Goal: Transaction & Acquisition: Purchase product/service

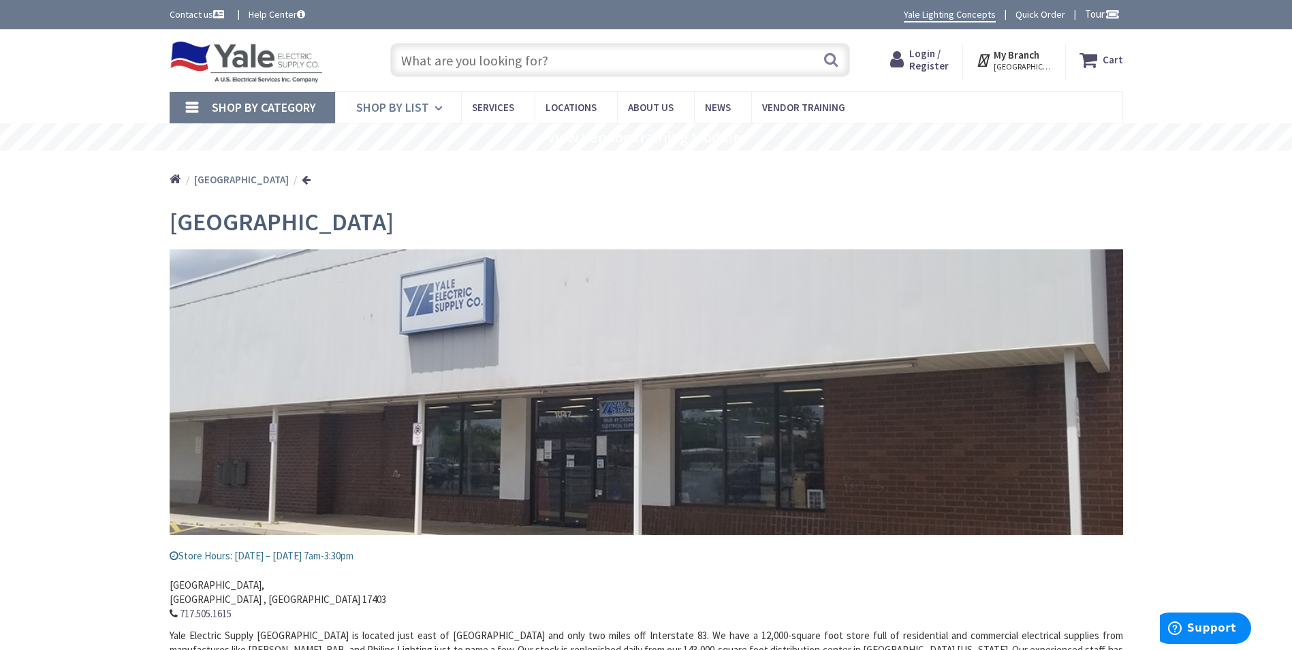
click at [430, 106] on link "Shop By List" at bounding box center [398, 107] width 126 height 31
click at [487, 106] on span "Services" at bounding box center [493, 107] width 42 height 13
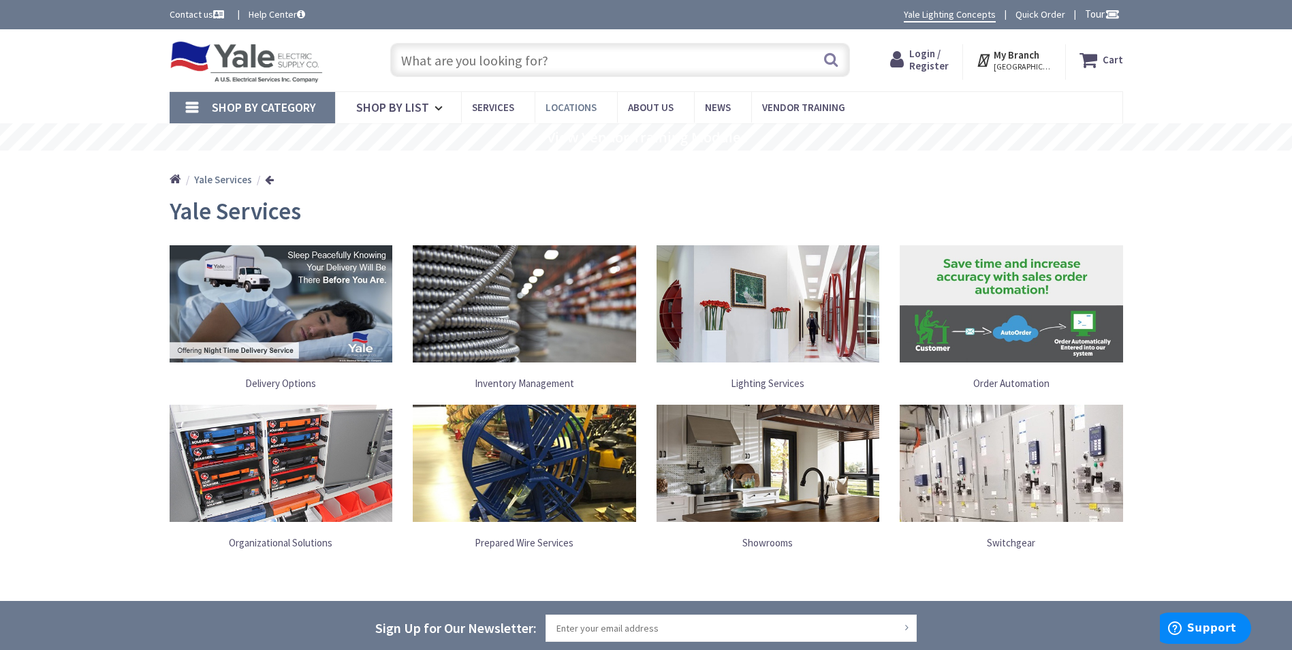
click at [576, 106] on span "Locations" at bounding box center [571, 107] width 51 height 13
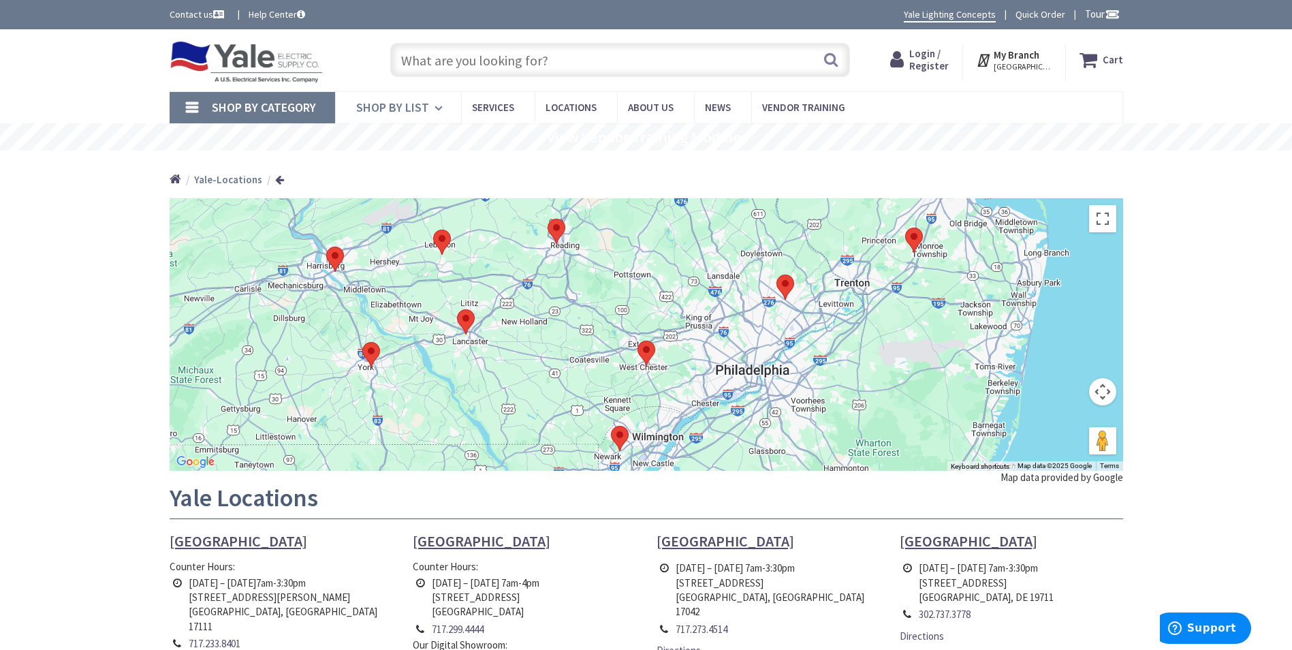
click at [435, 106] on icon at bounding box center [441, 108] width 13 height 30
click at [582, 65] on input "text" at bounding box center [620, 60] width 460 height 34
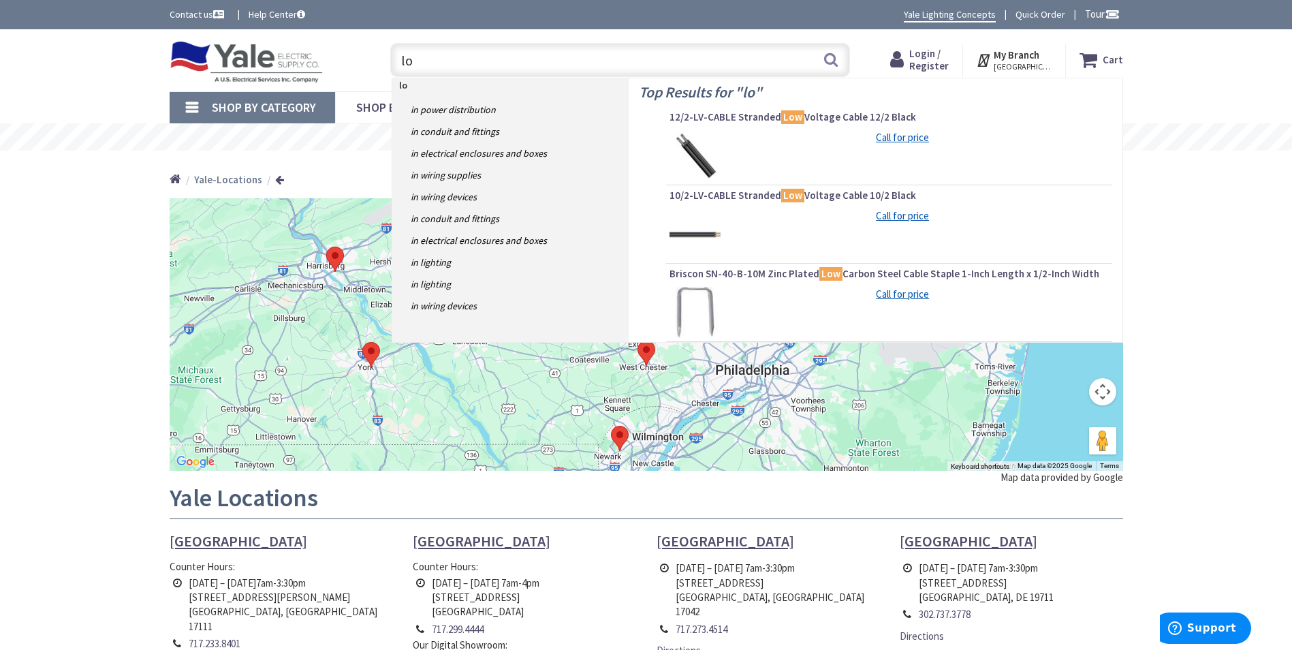
type input "l"
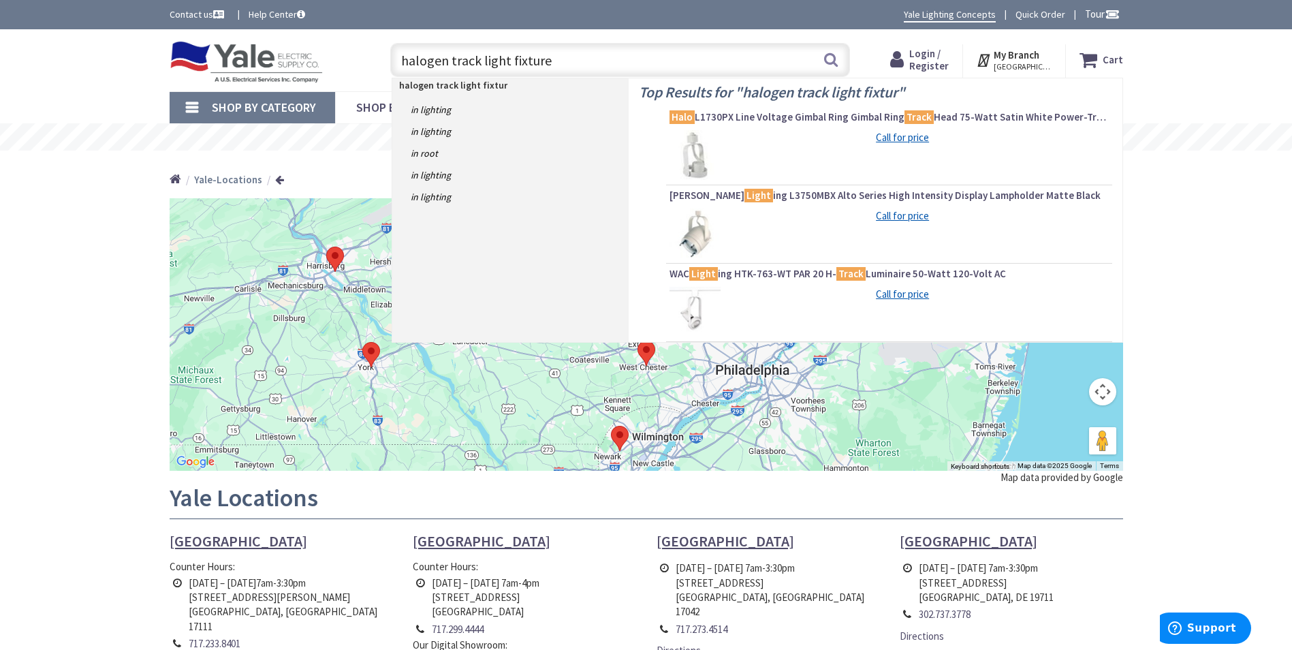
type input "halogen track light fixtures"
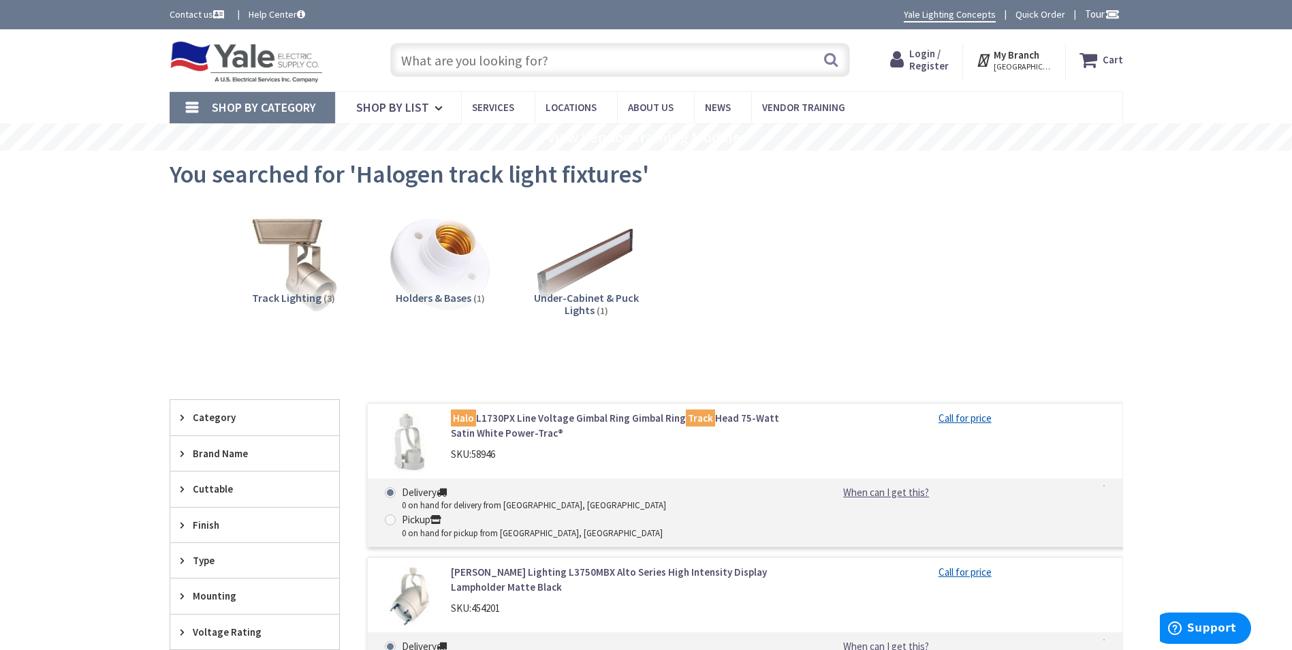
click at [1010, 57] on strong "My Branch" at bounding box center [1017, 54] width 46 height 13
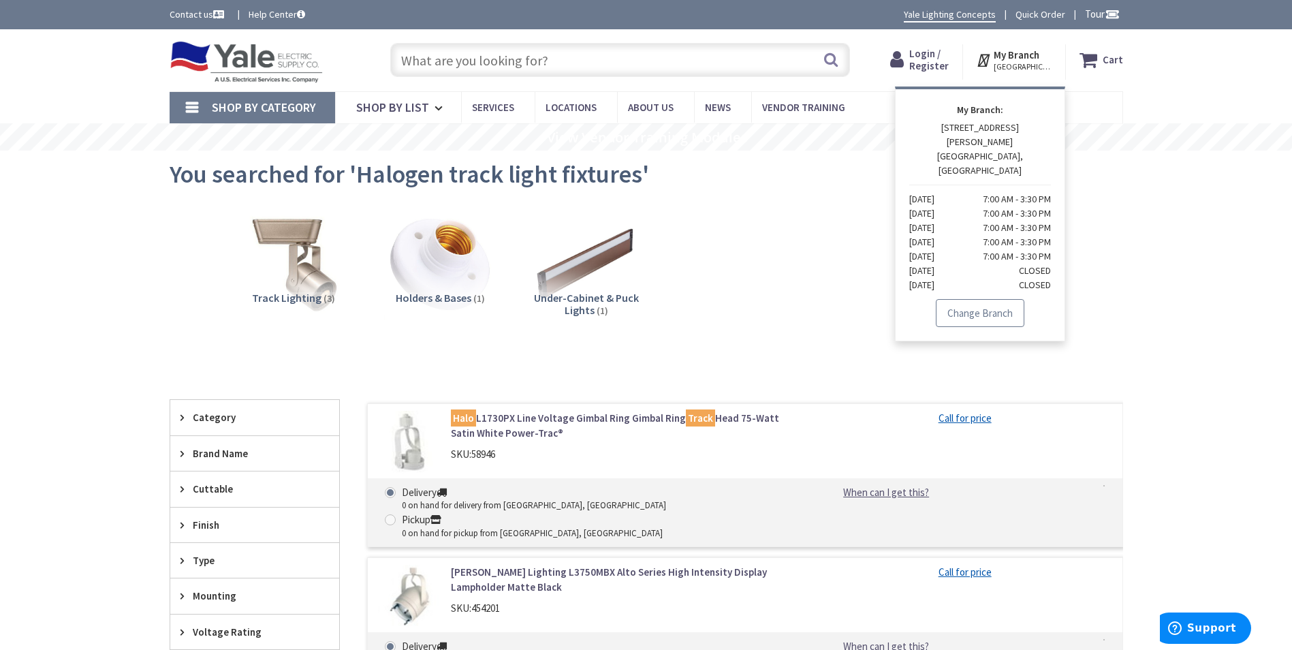
click at [978, 299] on link "Change Branch" at bounding box center [980, 313] width 89 height 29
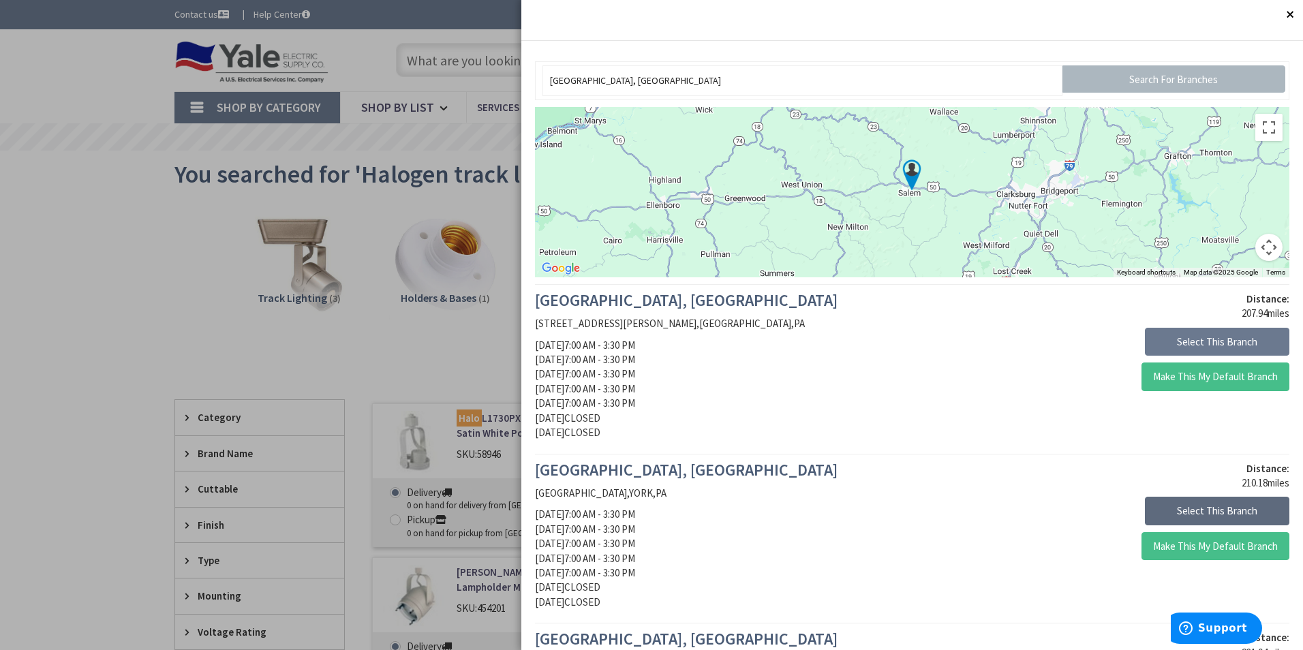
click at [1195, 511] on button "Select This Branch" at bounding box center [1216, 511] width 144 height 29
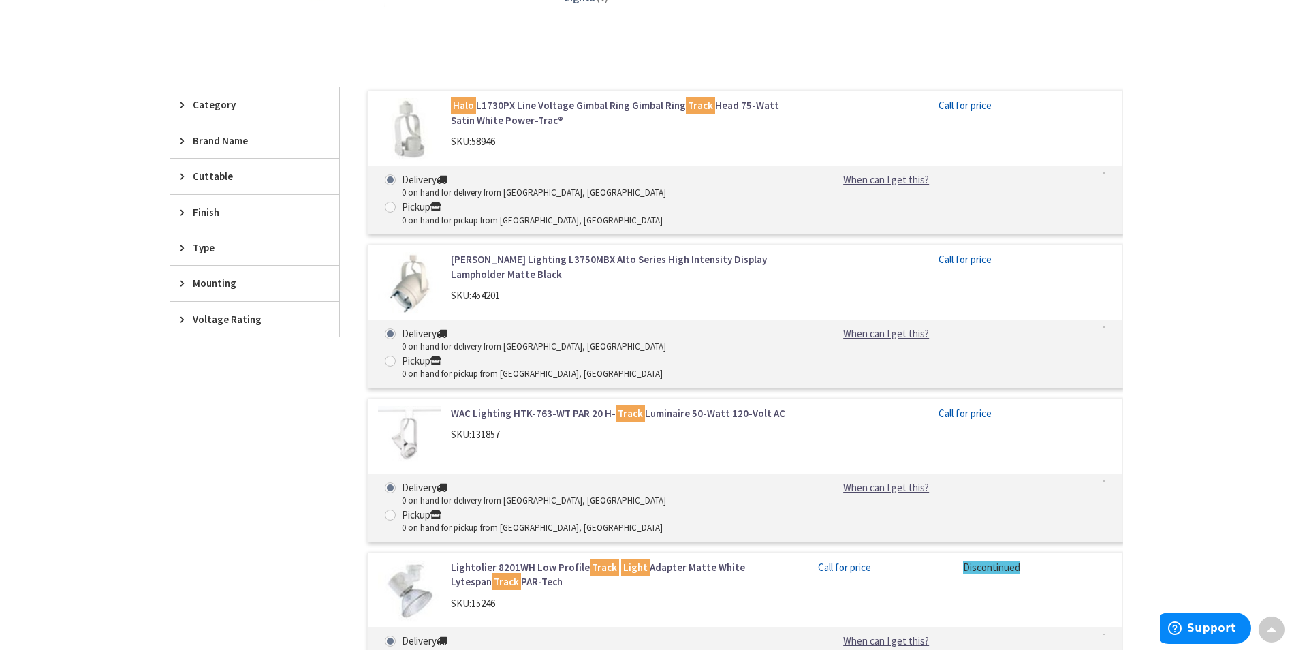
scroll to position [204, 0]
